Goal: Task Accomplishment & Management: Manage account settings

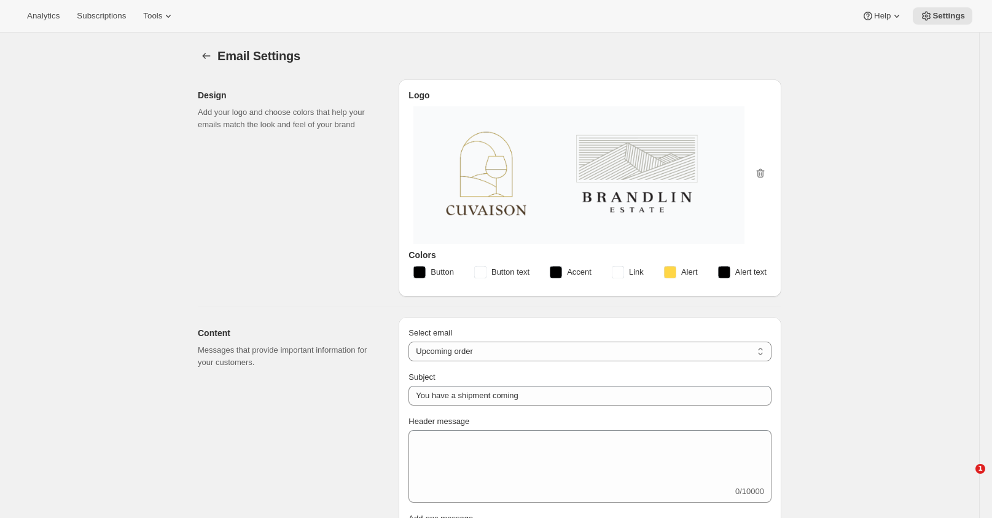
select select "subscriptionMessage"
select select "6"
select select "15"
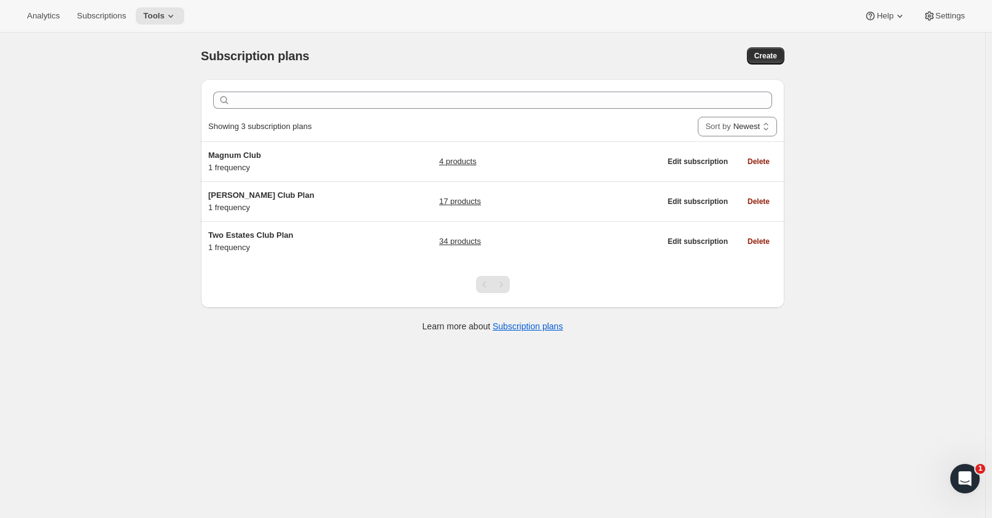
click at [954, 18] on span "Settings" at bounding box center [950, 16] width 29 height 10
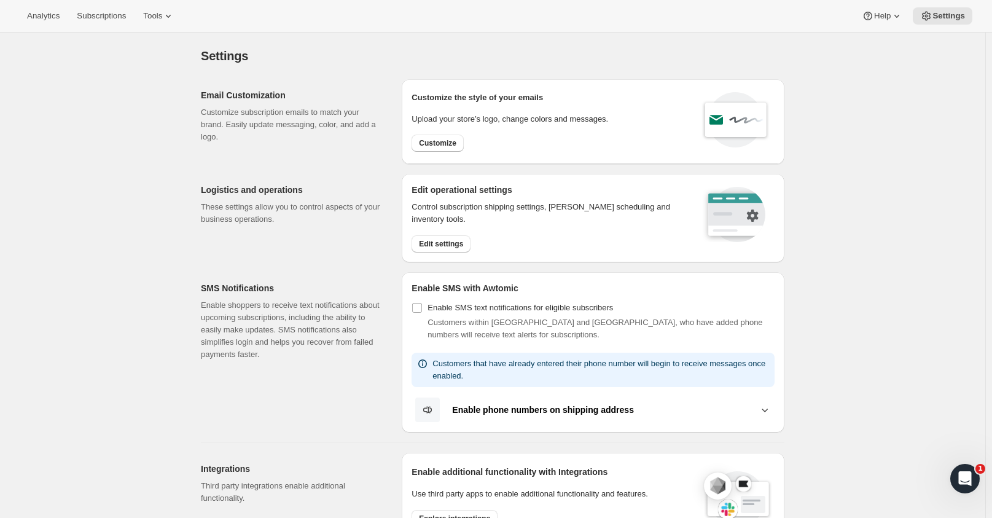
drag, startPoint x: 95, startPoint y: 11, endPoint x: 85, endPoint y: 32, distance: 23.1
click at [95, 12] on span "Subscriptions" at bounding box center [101, 16] width 49 height 10
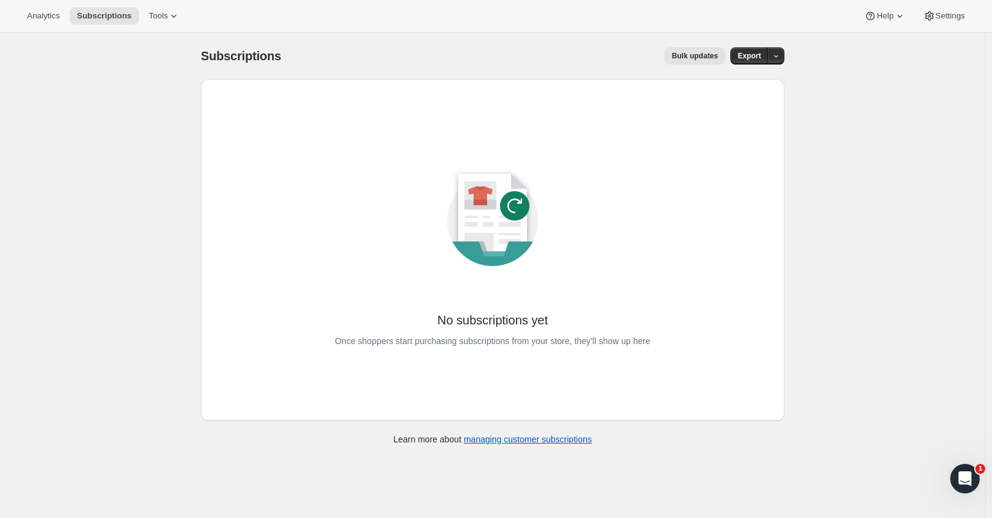
click at [168, 17] on icon at bounding box center [174, 16] width 12 height 12
